Goal: Obtain resource: Download file/media

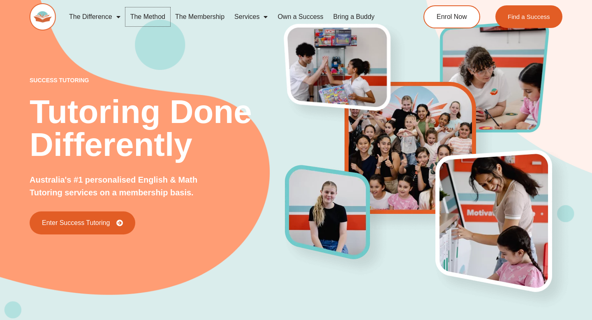
click at [143, 13] on link "The Method" at bounding box center [147, 16] width 45 height 19
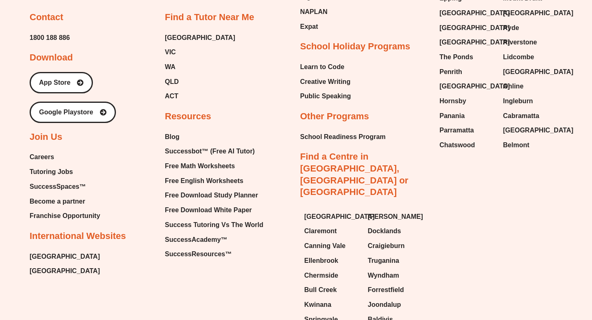
scroll to position [1958, 0]
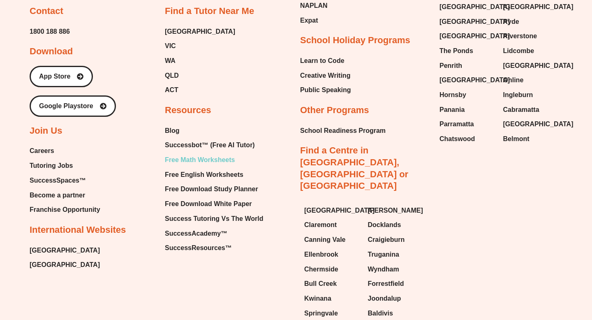
click at [203, 154] on span "Free Math Worksheets" at bounding box center [200, 160] width 70 height 12
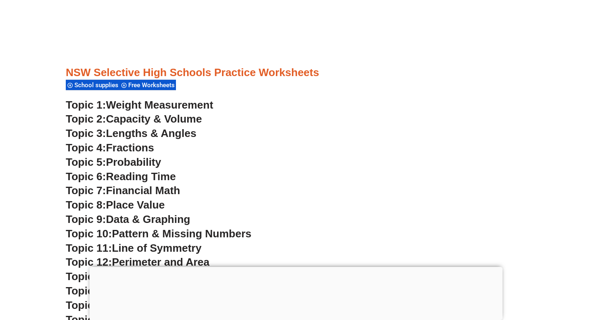
scroll to position [2164, 0]
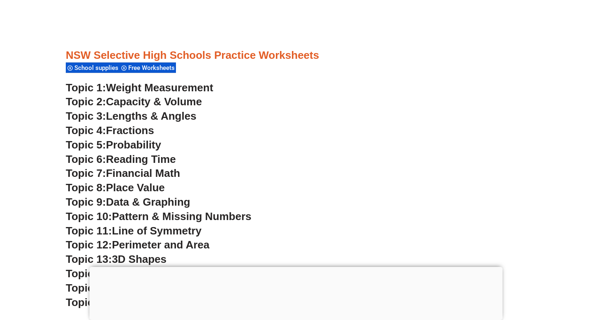
click at [160, 100] on span "Capacity & Volume" at bounding box center [154, 101] width 96 height 12
